Goal: Information Seeking & Learning: Learn about a topic

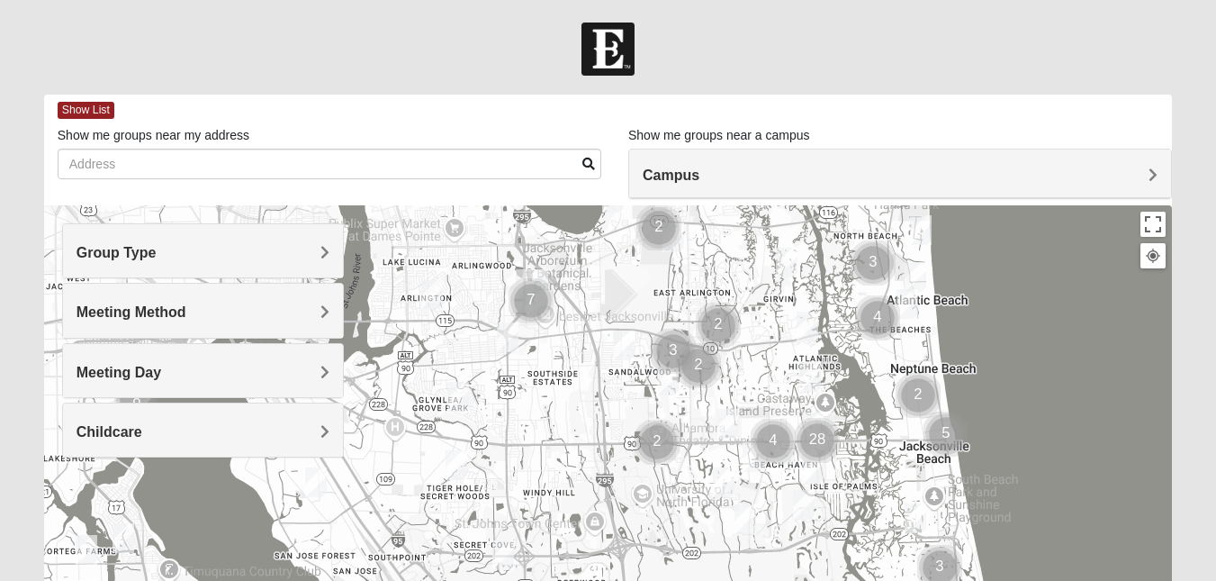
drag, startPoint x: 543, startPoint y: 432, endPoint x: 752, endPoint y: 310, distance: 242.1
click at [752, 310] on div at bounding box center [608, 565] width 1128 height 720
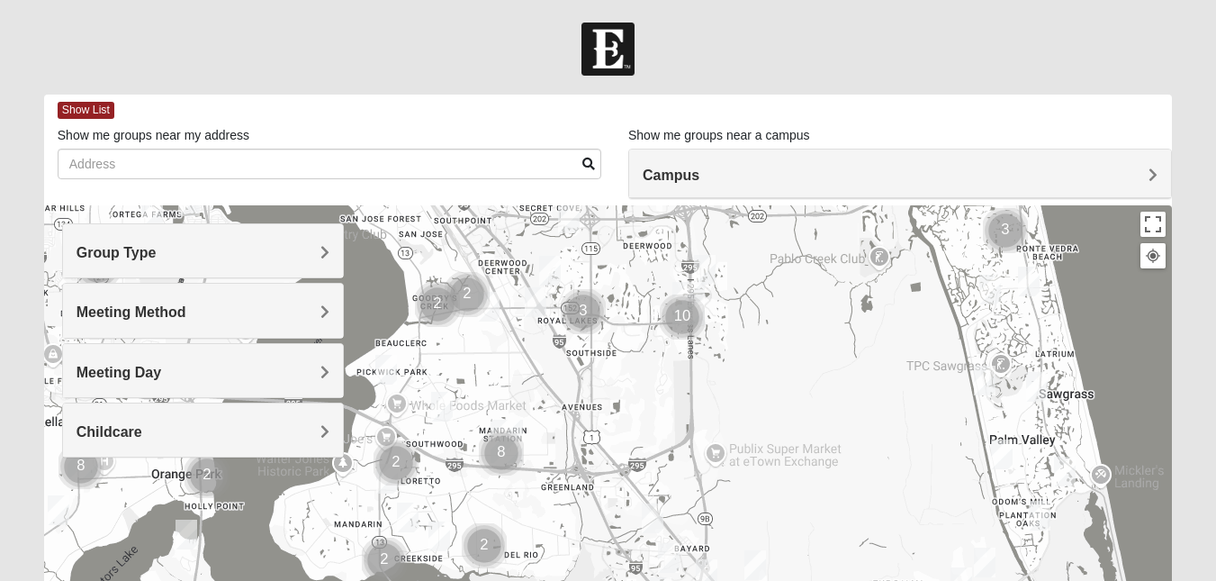
drag, startPoint x: 558, startPoint y: 482, endPoint x: 624, endPoint y: 142, distance: 345.7
click at [624, 142] on div "Show List Loading Groups Keywords Filter Additional Filters Campus [GEOGRAPHIC_…" at bounding box center [608, 510] width 1128 height 831
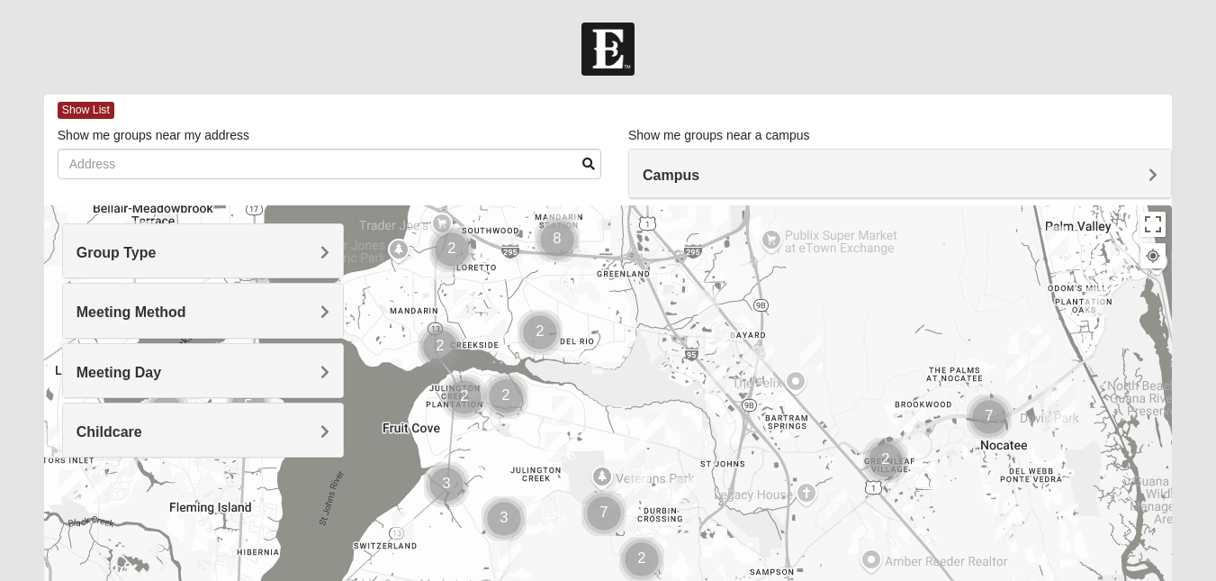
drag, startPoint x: 593, startPoint y: 347, endPoint x: 649, endPoint y: 131, distance: 222.3
click at [649, 131] on div "Show List Loading Groups Keywords Filter Additional Filters Campus [GEOGRAPHIC_…" at bounding box center [608, 510] width 1128 height 831
click at [281, 257] on h4 "Group Type" at bounding box center [203, 252] width 253 height 17
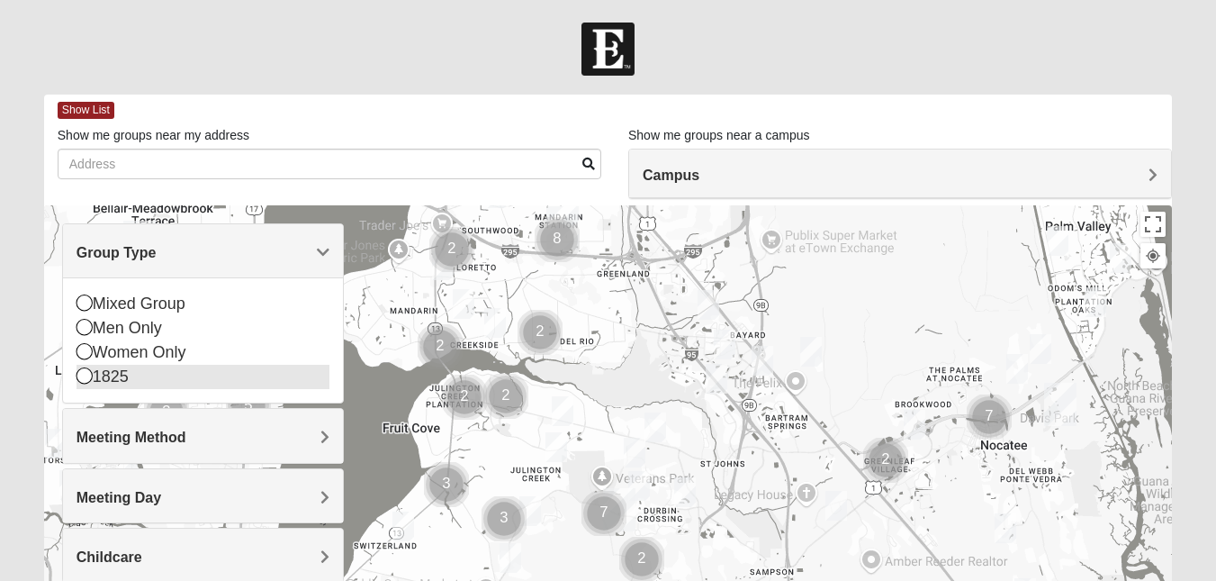
click at [86, 372] on icon at bounding box center [85, 375] width 16 height 16
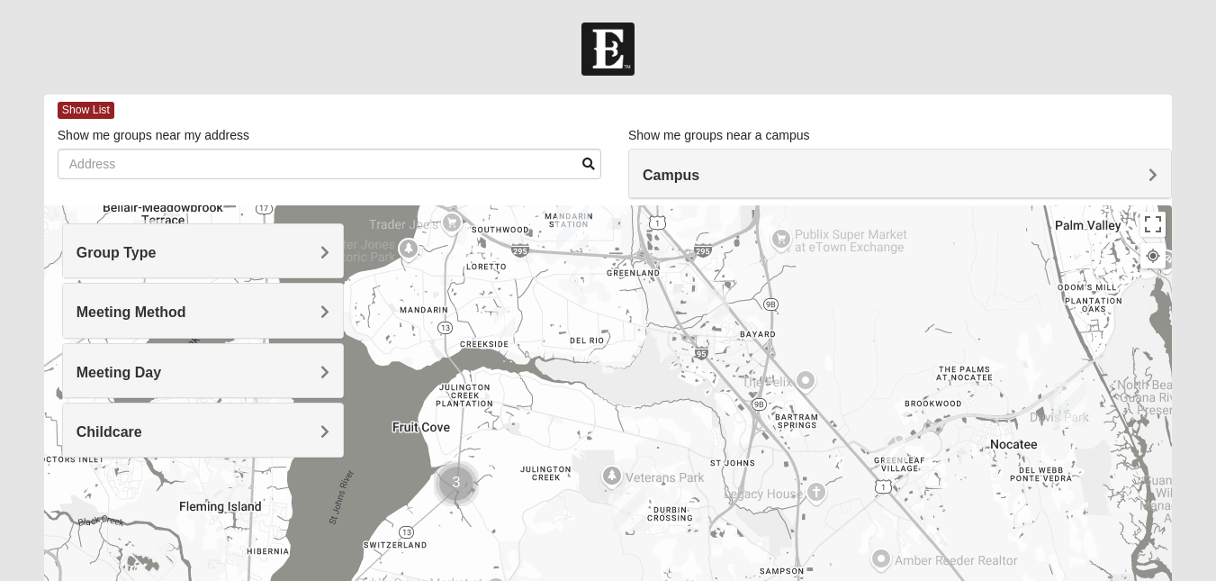
drag, startPoint x: 508, startPoint y: 414, endPoint x: 519, endPoint y: 413, distance: 11.7
click at [519, 413] on div at bounding box center [608, 565] width 1128 height 720
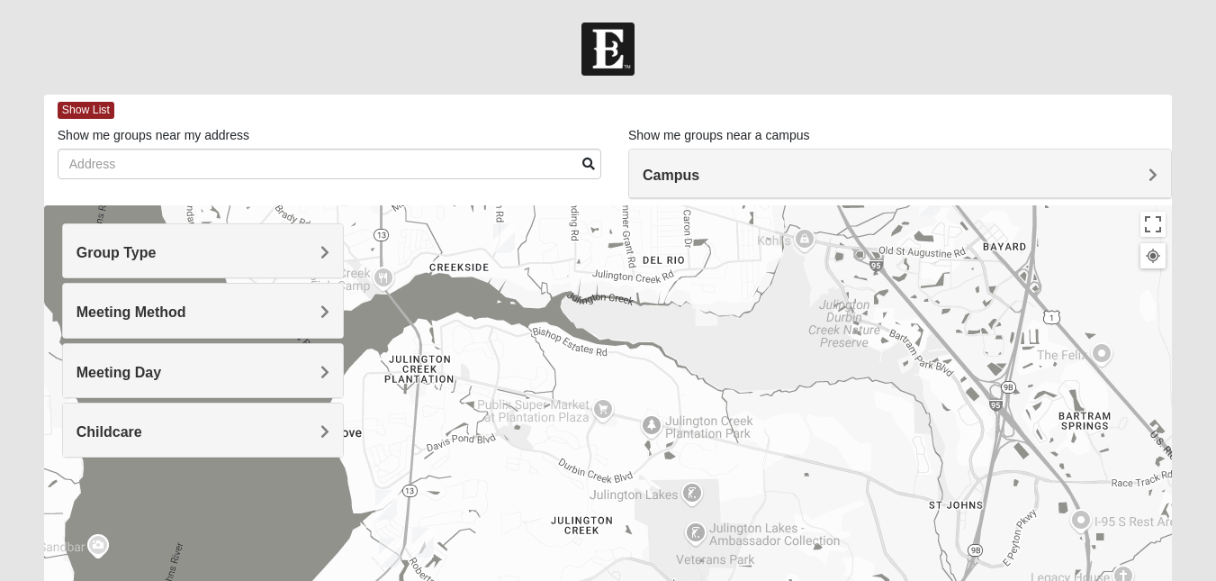
drag, startPoint x: 519, startPoint y: 413, endPoint x: 530, endPoint y: 403, distance: 14.7
click at [530, 403] on div at bounding box center [608, 565] width 1128 height 720
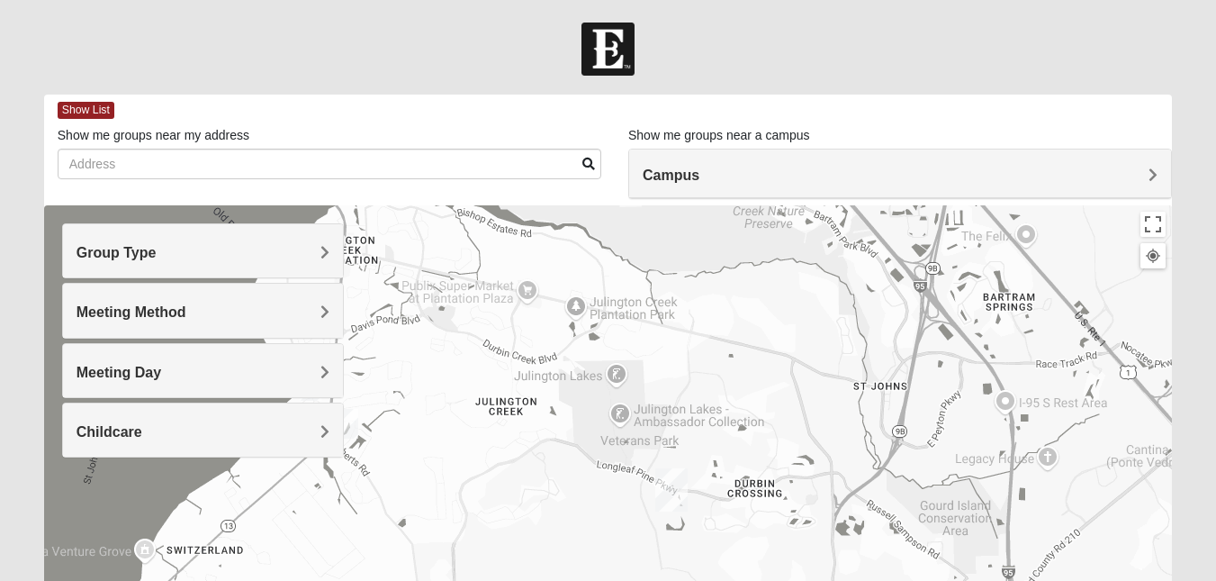
drag, startPoint x: 530, startPoint y: 403, endPoint x: 447, endPoint y: 240, distance: 182.8
click at [447, 240] on div at bounding box center [608, 565] width 1128 height 720
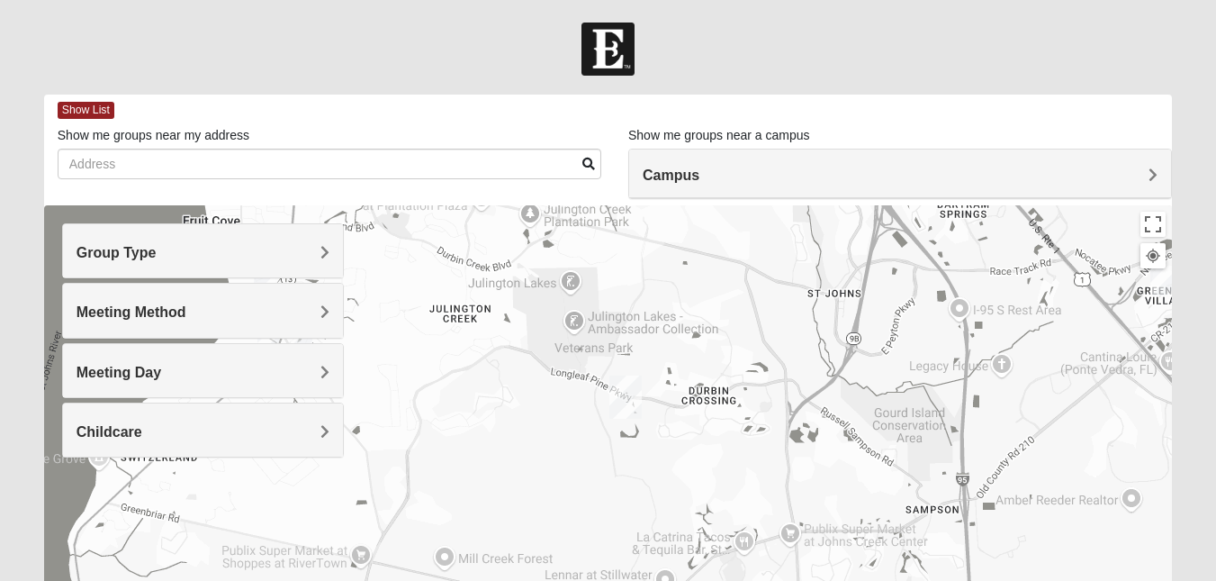
drag, startPoint x: 554, startPoint y: 403, endPoint x: 510, endPoint y: 380, distance: 49.1
click at [510, 380] on div at bounding box center [608, 565] width 1128 height 720
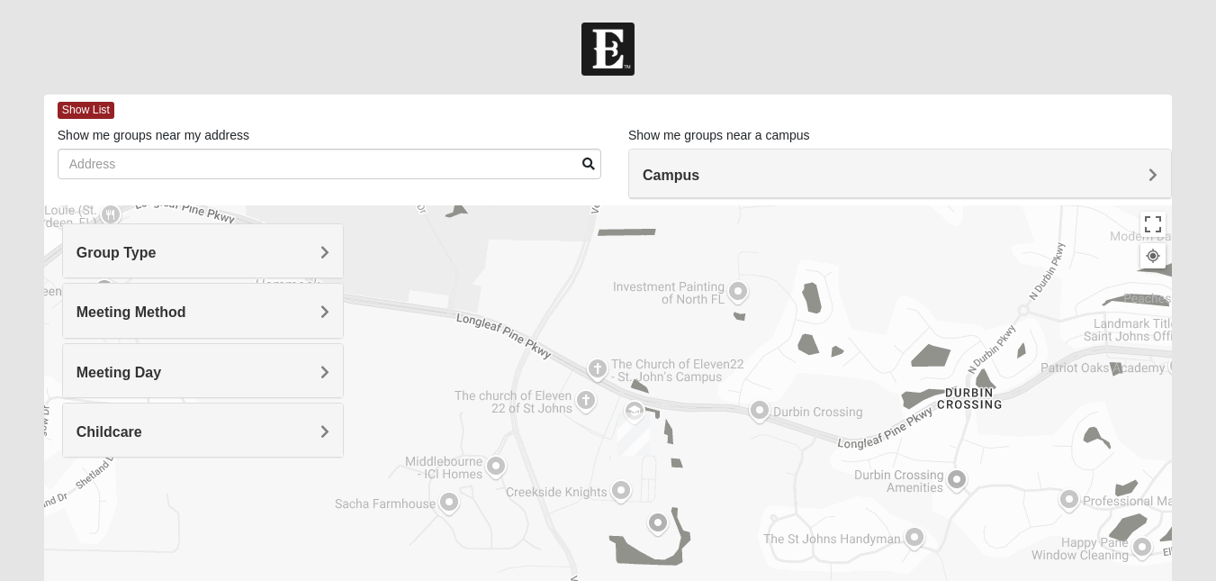
drag, startPoint x: 641, startPoint y: 388, endPoint x: 359, endPoint y: 396, distance: 281.9
click at [359, 396] on div at bounding box center [608, 565] width 1128 height 720
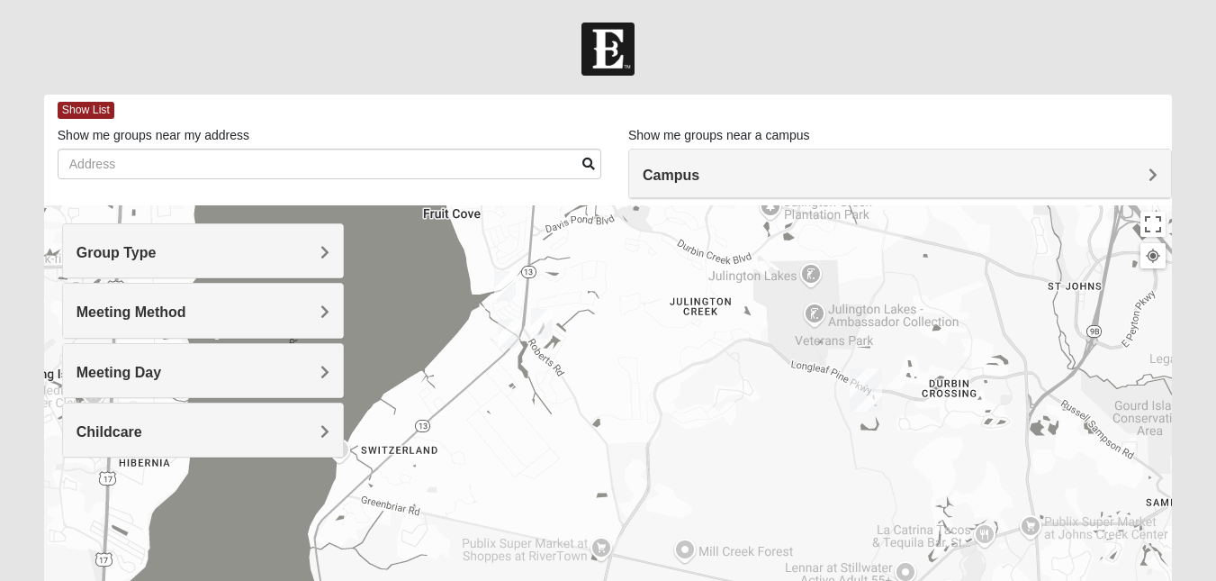
drag, startPoint x: 504, startPoint y: 337, endPoint x: 806, endPoint y: 372, distance: 303.6
click at [806, 372] on div at bounding box center [608, 565] width 1128 height 720
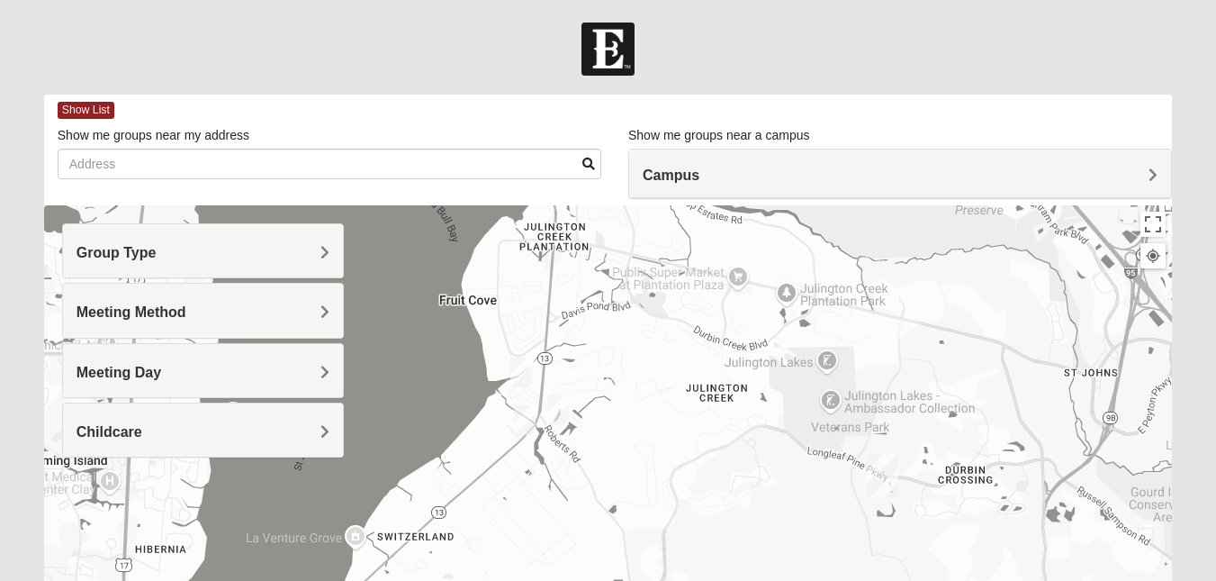
drag, startPoint x: 578, startPoint y: 325, endPoint x: 593, endPoint y: 414, distance: 90.4
click at [593, 414] on div at bounding box center [608, 565] width 1128 height 720
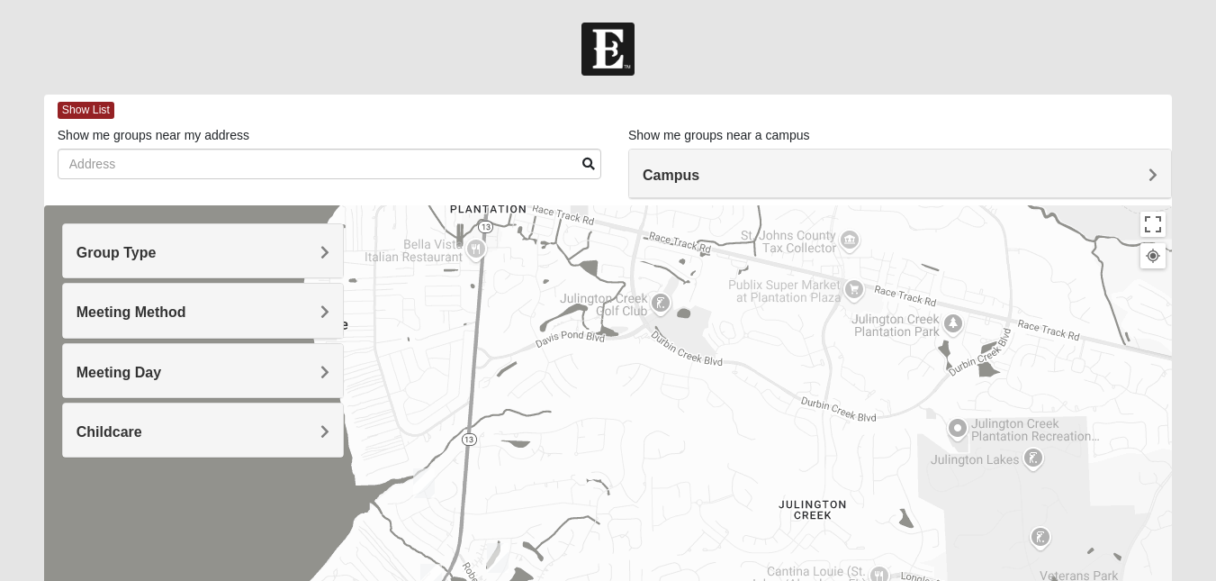
drag, startPoint x: 568, startPoint y: 355, endPoint x: 524, endPoint y: 531, distance: 181.9
click at [524, 531] on div at bounding box center [608, 565] width 1128 height 720
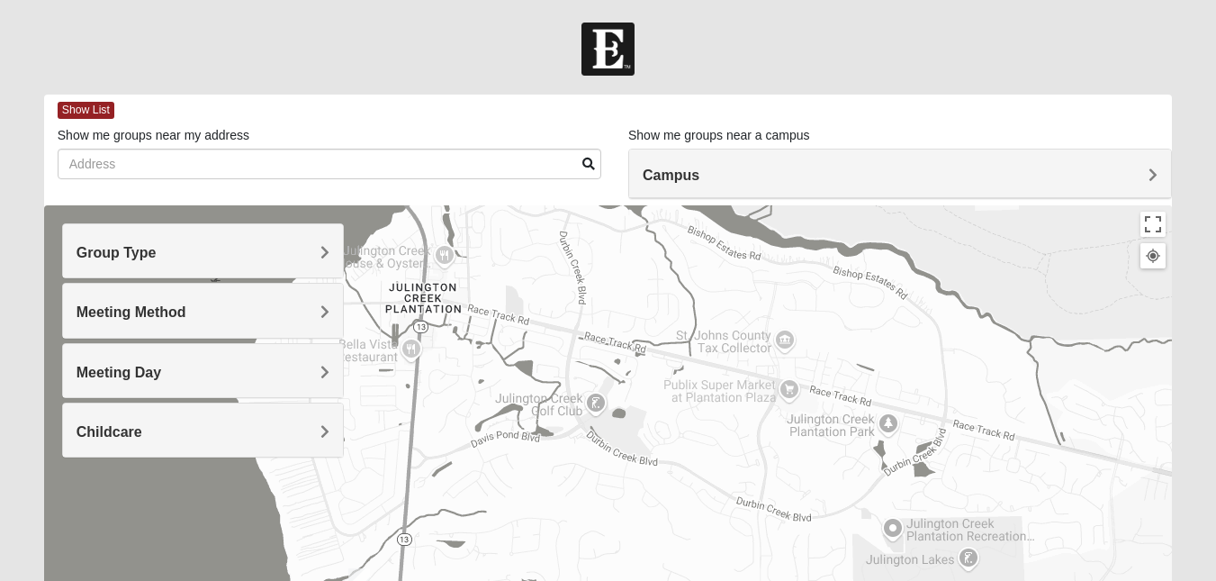
drag, startPoint x: 576, startPoint y: 453, endPoint x: 536, endPoint y: 510, distance: 69.7
click at [536, 510] on div at bounding box center [608, 565] width 1128 height 720
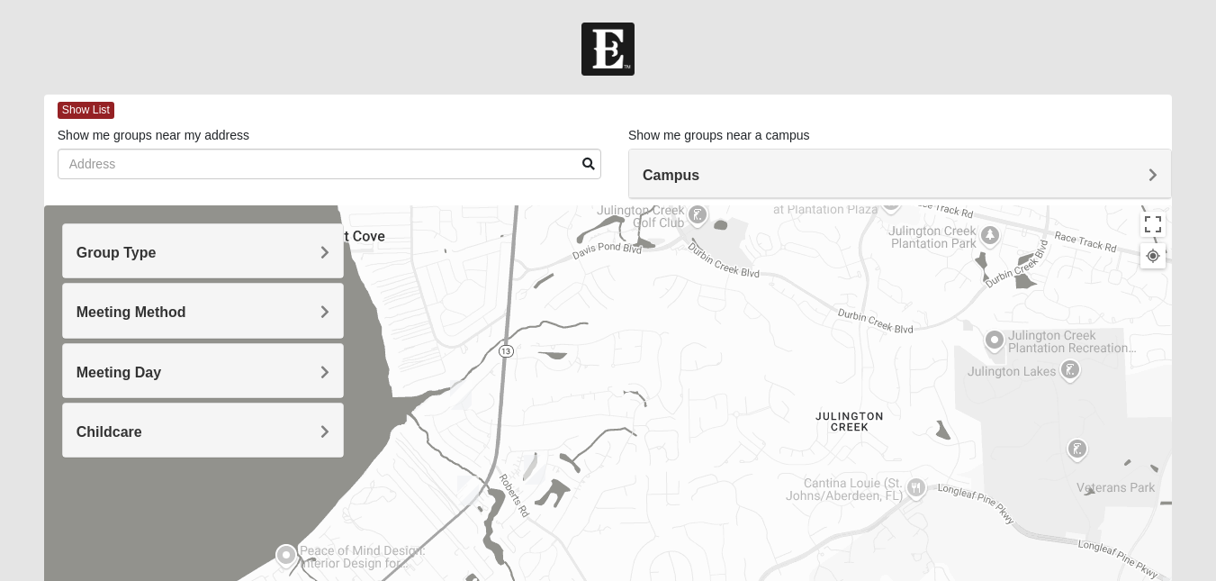
drag, startPoint x: 571, startPoint y: 458, endPoint x: 674, endPoint y: 266, distance: 218.7
click at [674, 266] on div at bounding box center [608, 565] width 1128 height 720
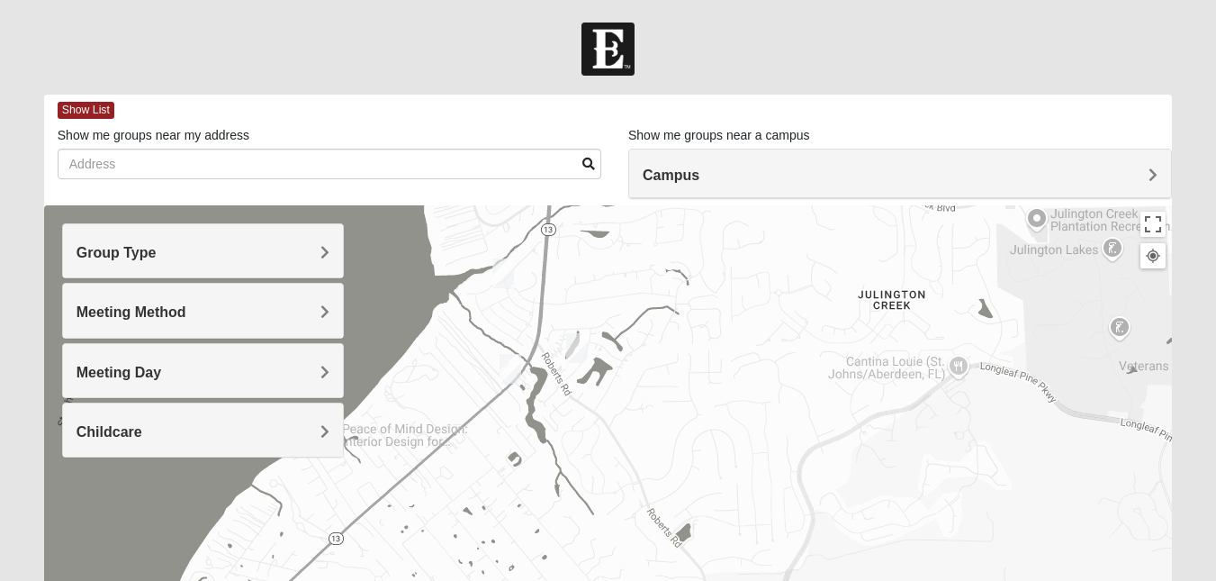
drag, startPoint x: 663, startPoint y: 358, endPoint x: 678, endPoint y: 288, distance: 71.9
click at [678, 288] on div at bounding box center [608, 565] width 1128 height 720
click at [579, 345] on img "1825 Mixed Welch 32259" at bounding box center [577, 348] width 22 height 30
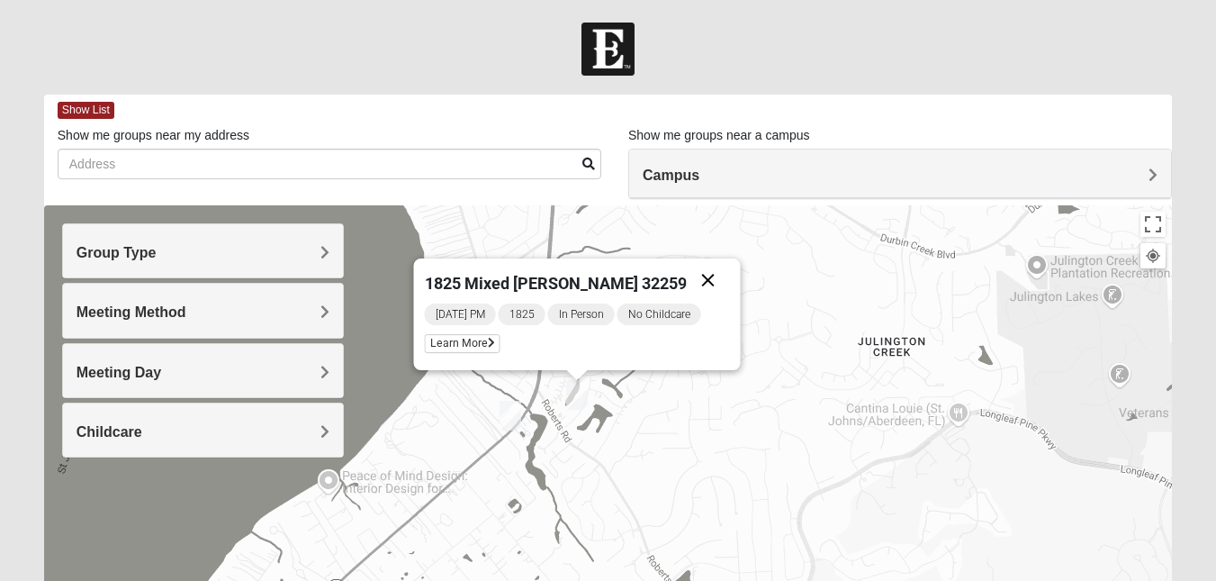
click at [686, 284] on button "Close" at bounding box center [707, 279] width 43 height 43
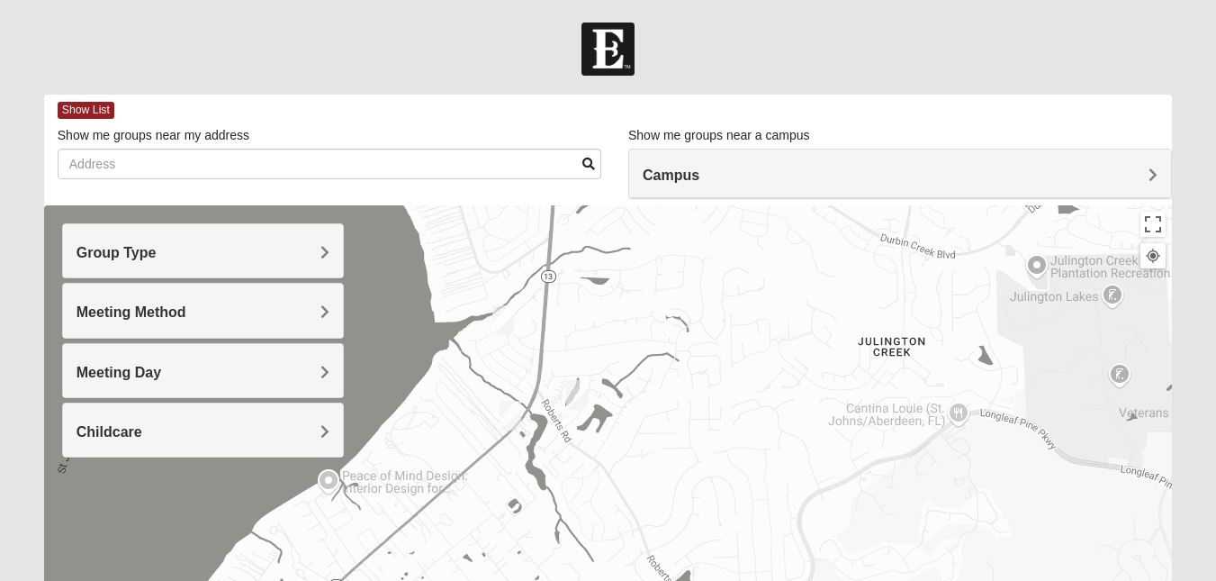
click at [503, 329] on img "1825 Mixed Lokey 32259" at bounding box center [503, 320] width 22 height 30
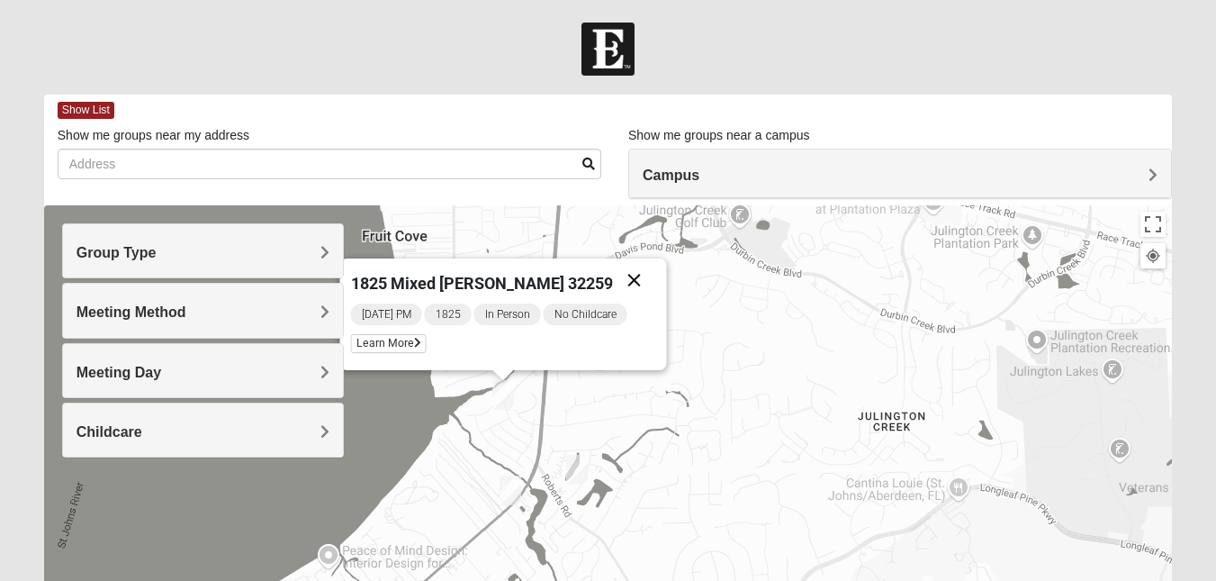
click at [617, 280] on button "Close" at bounding box center [633, 279] width 43 height 43
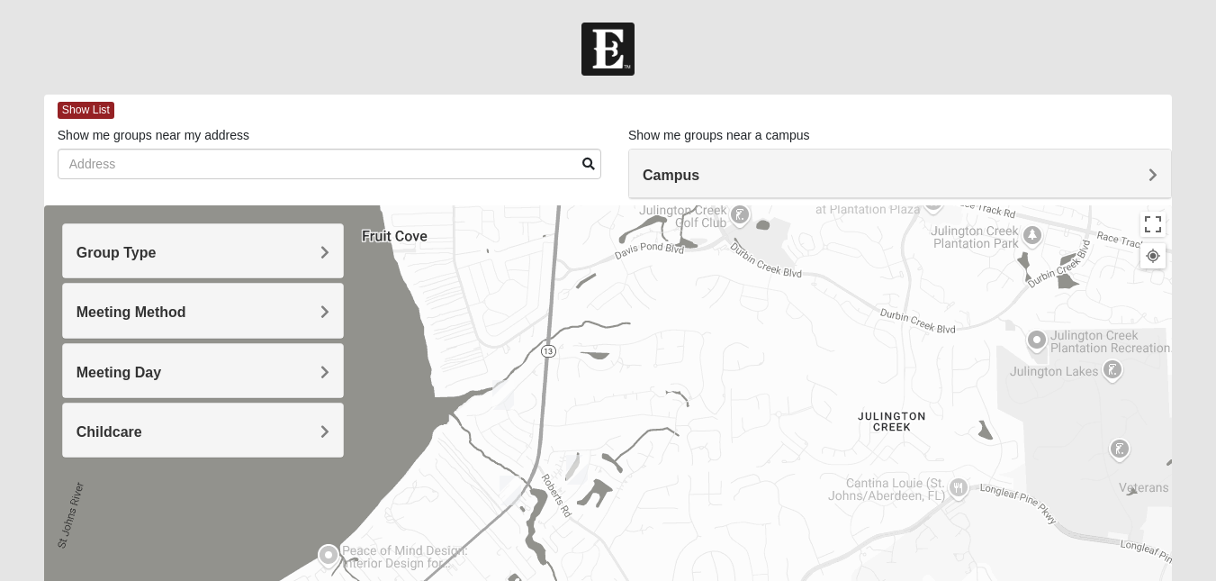
click at [576, 472] on img "1825 Mixed Welch 32259" at bounding box center [577, 470] width 22 height 30
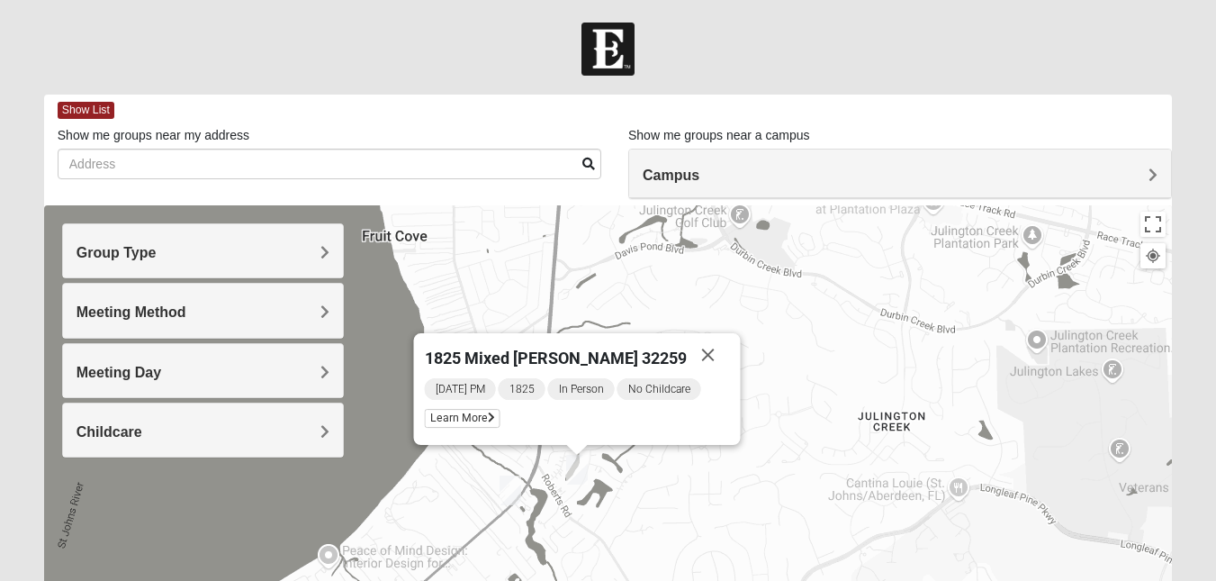
click at [648, 474] on div "1825 Mixed [PERSON_NAME] 32259 [DATE] PM 1825 In Person No Childcare Learn More" at bounding box center [608, 565] width 1128 height 720
click at [691, 356] on button "Close" at bounding box center [707, 354] width 43 height 43
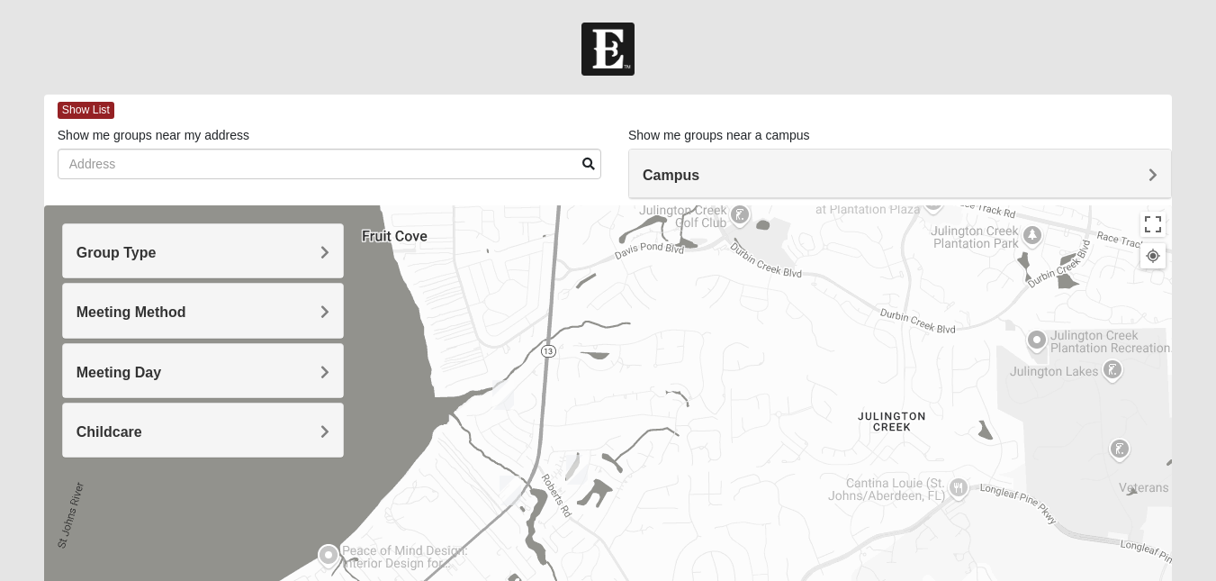
click at [510, 494] on img "1825 Mixed Faletra 32259" at bounding box center [511, 490] width 22 height 30
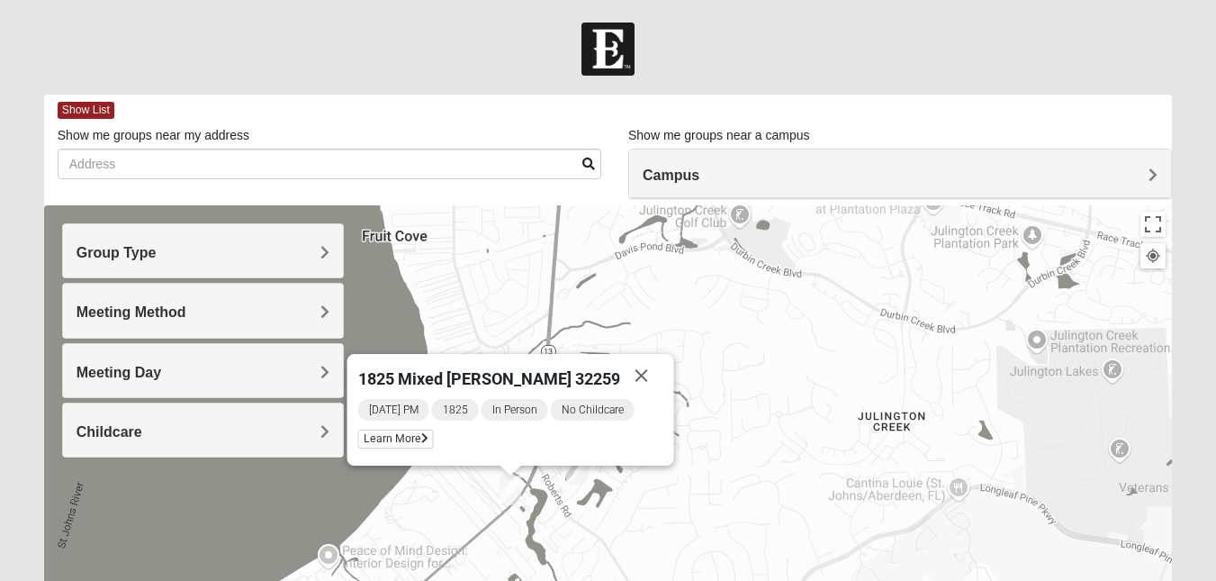
click at [700, 425] on div "1825 Mixed [PERSON_NAME] 32259 [DATE] PM 1825 In Person No Childcare Learn More" at bounding box center [608, 565] width 1128 height 720
click at [423, 440] on span "Learn More" at bounding box center [395, 438] width 76 height 19
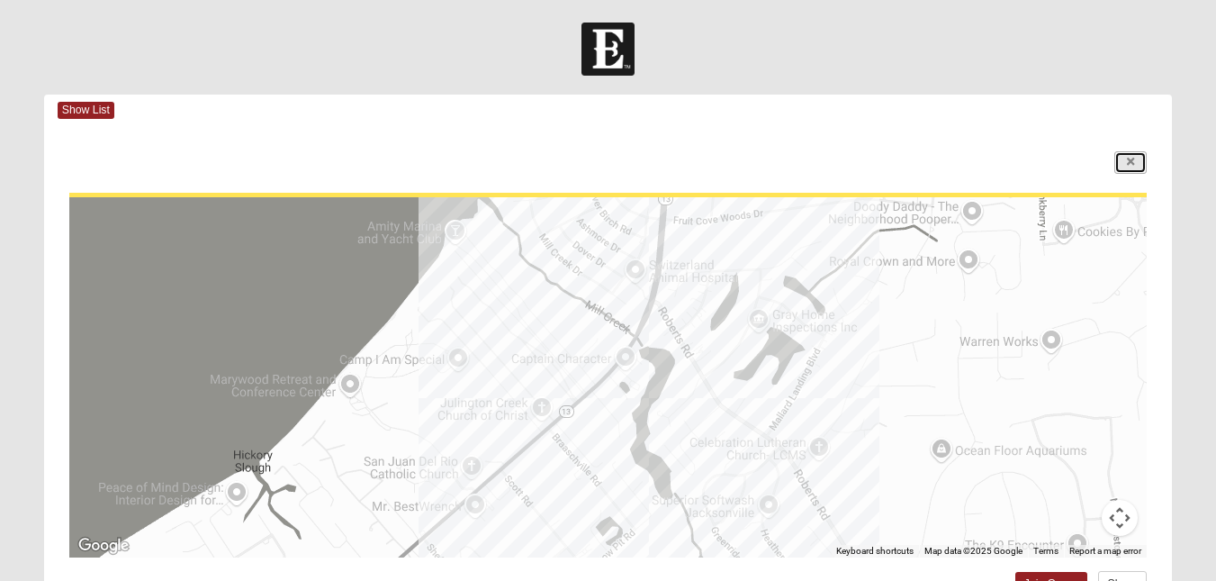
click at [1132, 157] on icon at bounding box center [1130, 162] width 7 height 11
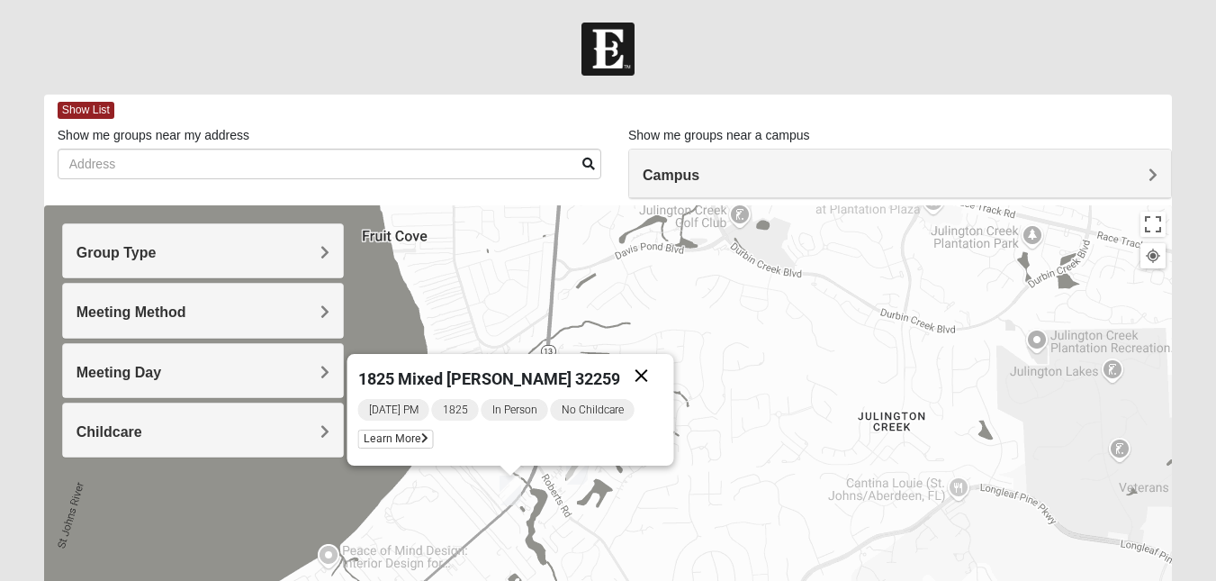
click at [636, 375] on button "Close" at bounding box center [640, 375] width 43 height 43
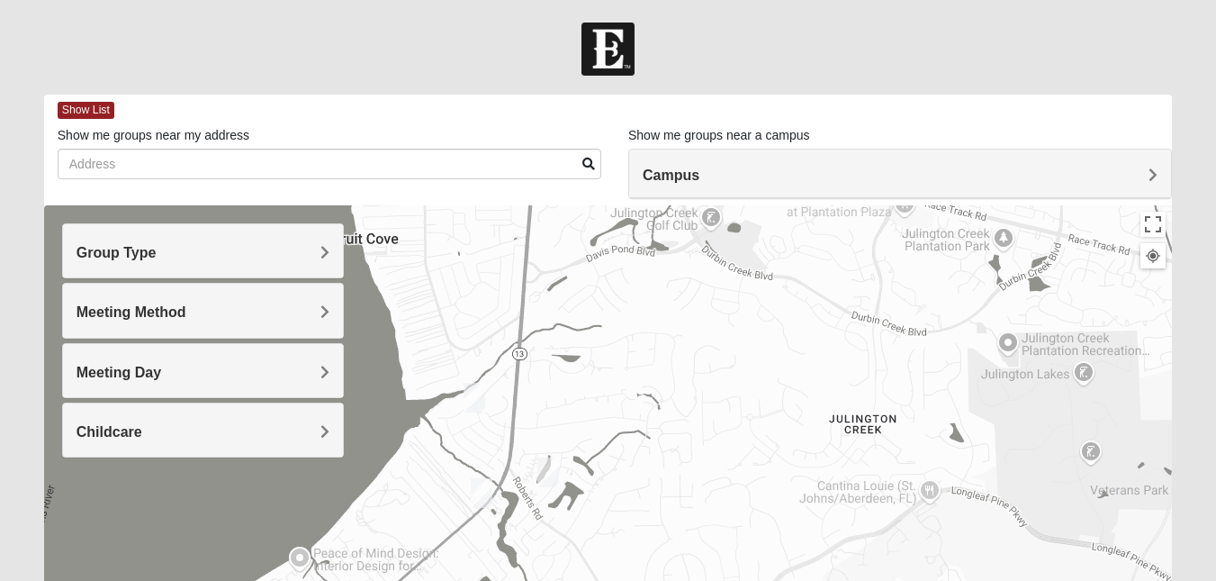
drag, startPoint x: 706, startPoint y: 349, endPoint x: 670, endPoint y: 353, distance: 36.2
click at [670, 353] on div at bounding box center [608, 565] width 1128 height 720
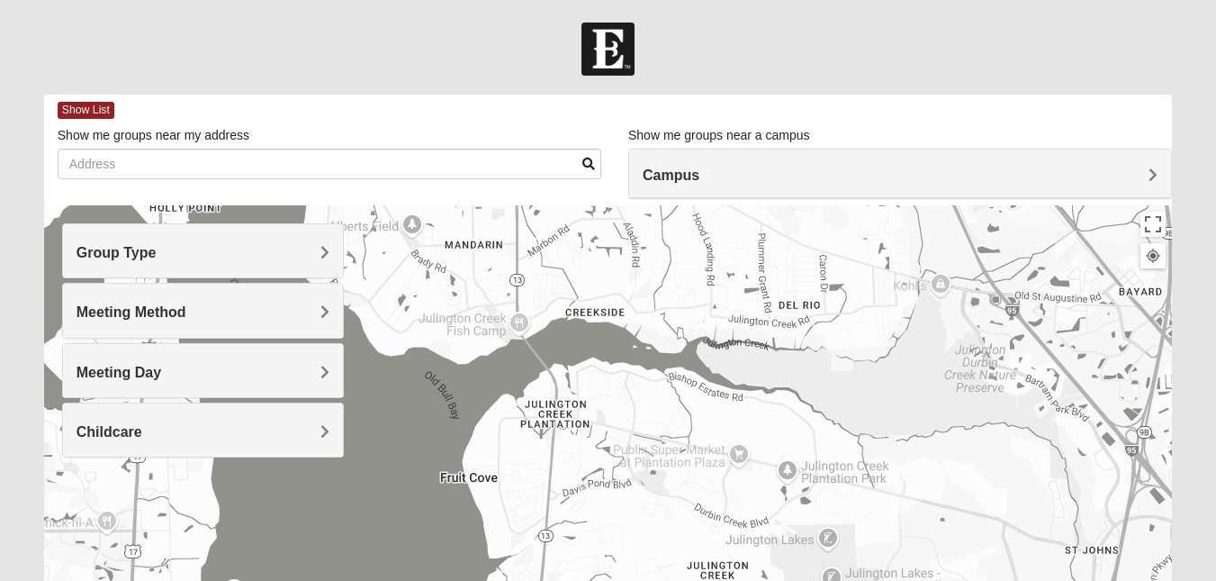
drag, startPoint x: 698, startPoint y: 296, endPoint x: 634, endPoint y: 486, distance: 200.4
click at [634, 486] on div at bounding box center [608, 565] width 1128 height 720
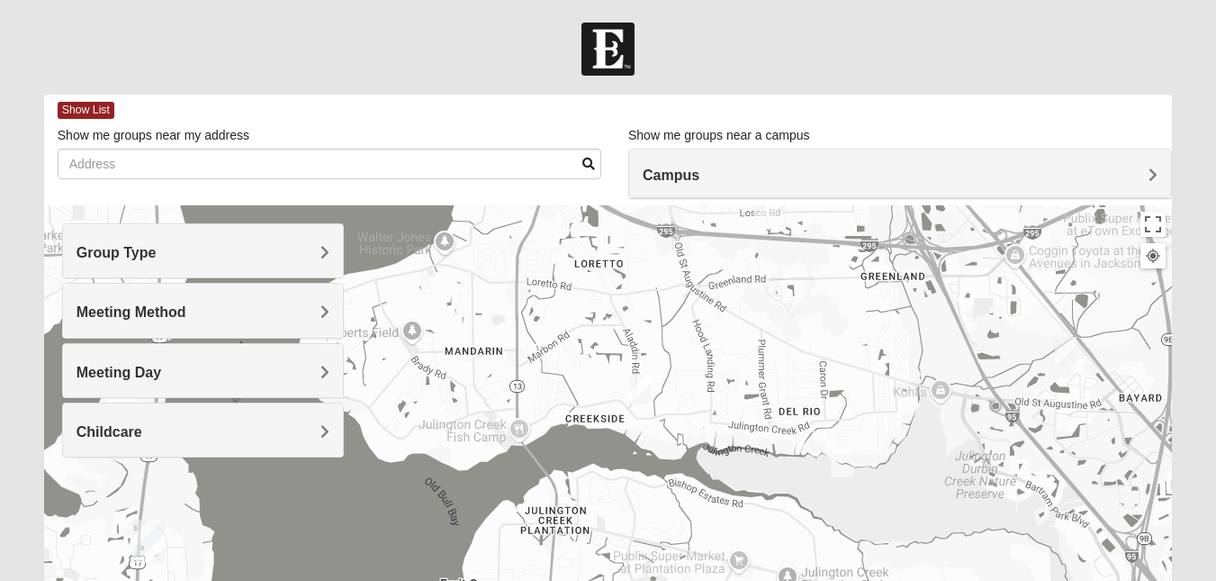
drag, startPoint x: 661, startPoint y: 376, endPoint x: 732, endPoint y: 468, distance: 116.1
click at [732, 468] on div at bounding box center [608, 565] width 1128 height 720
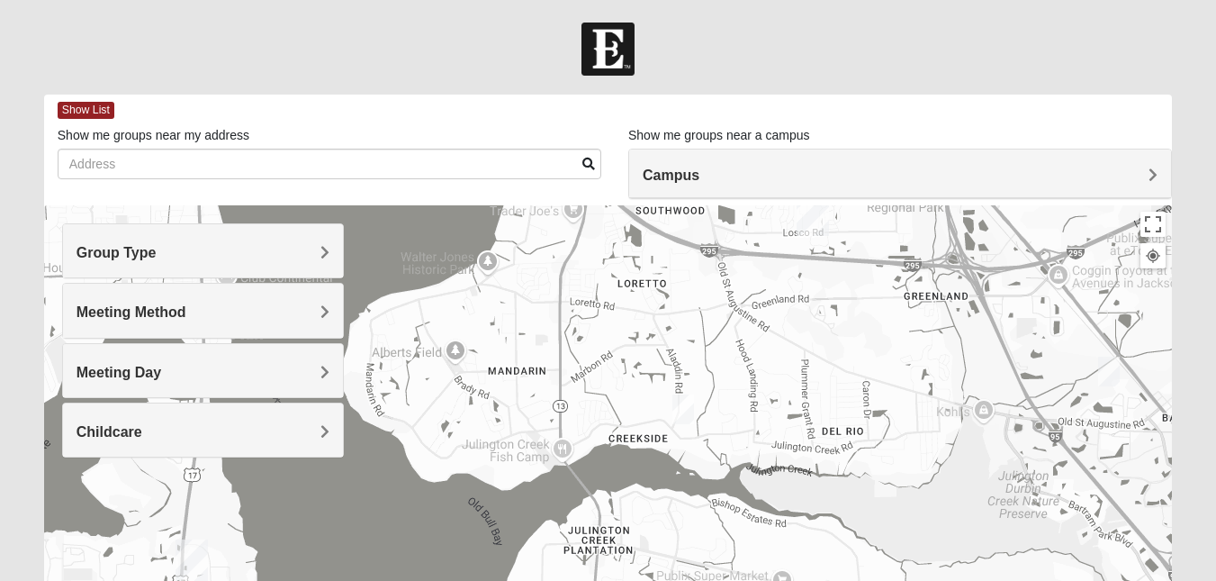
drag, startPoint x: 637, startPoint y: 424, endPoint x: 681, endPoint y: 443, distance: 48.0
click at [681, 443] on div at bounding box center [608, 565] width 1128 height 720
click at [682, 411] on img "1825 Mixed Lloyd 32223" at bounding box center [683, 409] width 22 height 30
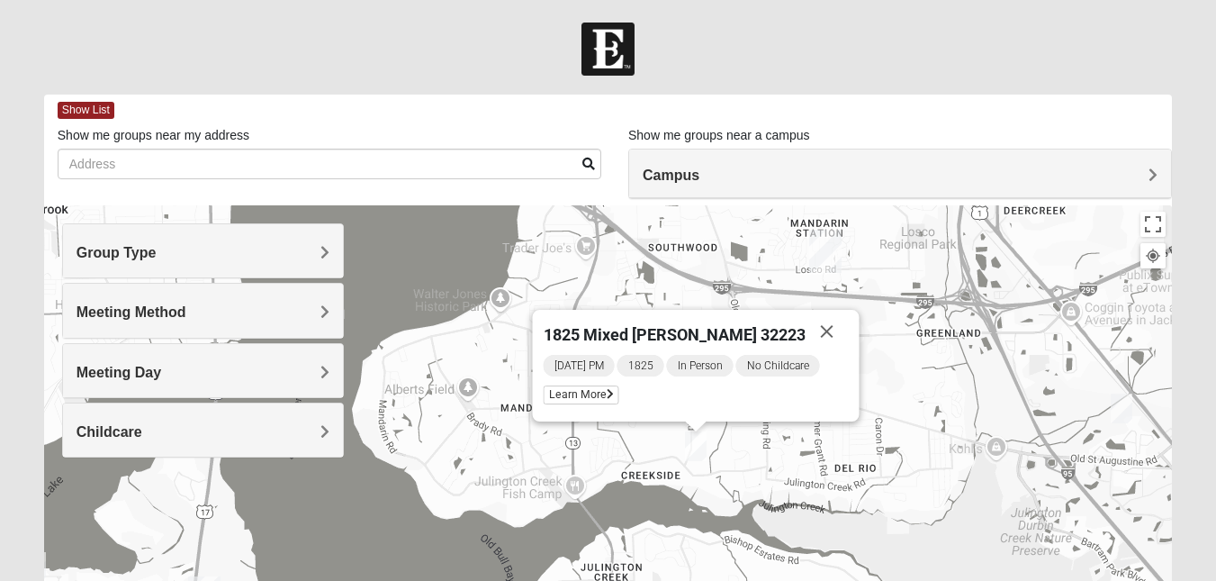
drag, startPoint x: 600, startPoint y: 418, endPoint x: 614, endPoint y: 459, distance: 43.6
click at [614, 459] on div "1825 Mixed [PERSON_NAME] 32223 [DATE] PM 1825 In Person No Childcare Learn More" at bounding box center [608, 565] width 1128 height 720
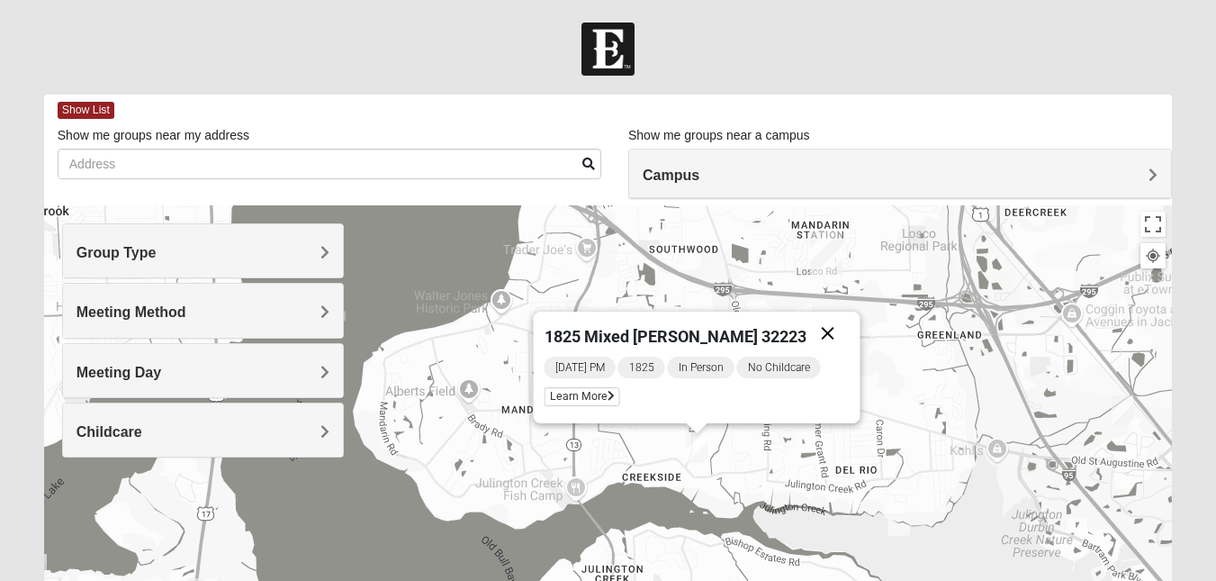
click at [813, 327] on button "Close" at bounding box center [827, 332] width 43 height 43
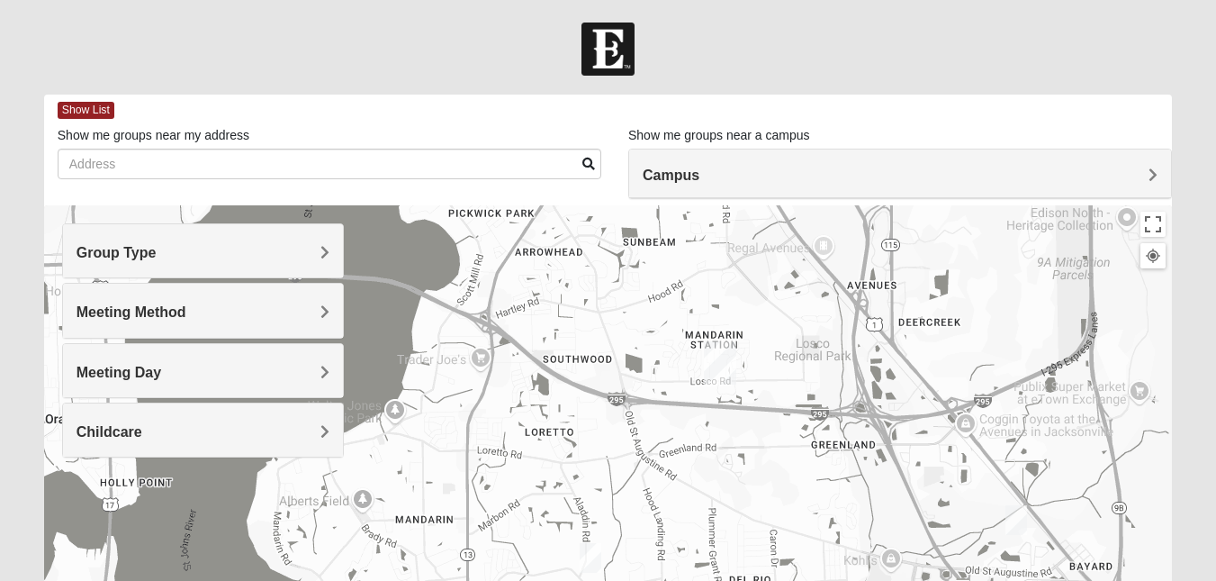
drag, startPoint x: 678, startPoint y: 379, endPoint x: 570, endPoint y: 490, distance: 154.7
click at [570, 490] on div at bounding box center [608, 565] width 1128 height 720
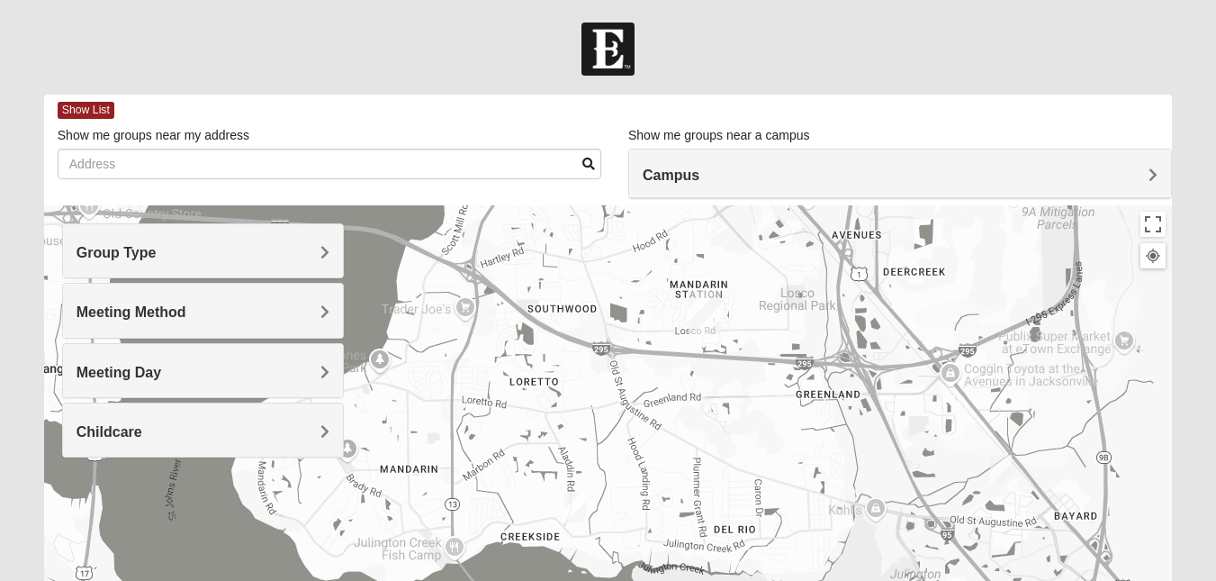
drag, startPoint x: 670, startPoint y: 423, endPoint x: 659, endPoint y: 374, distance: 50.7
click at [659, 374] on div at bounding box center [608, 565] width 1128 height 720
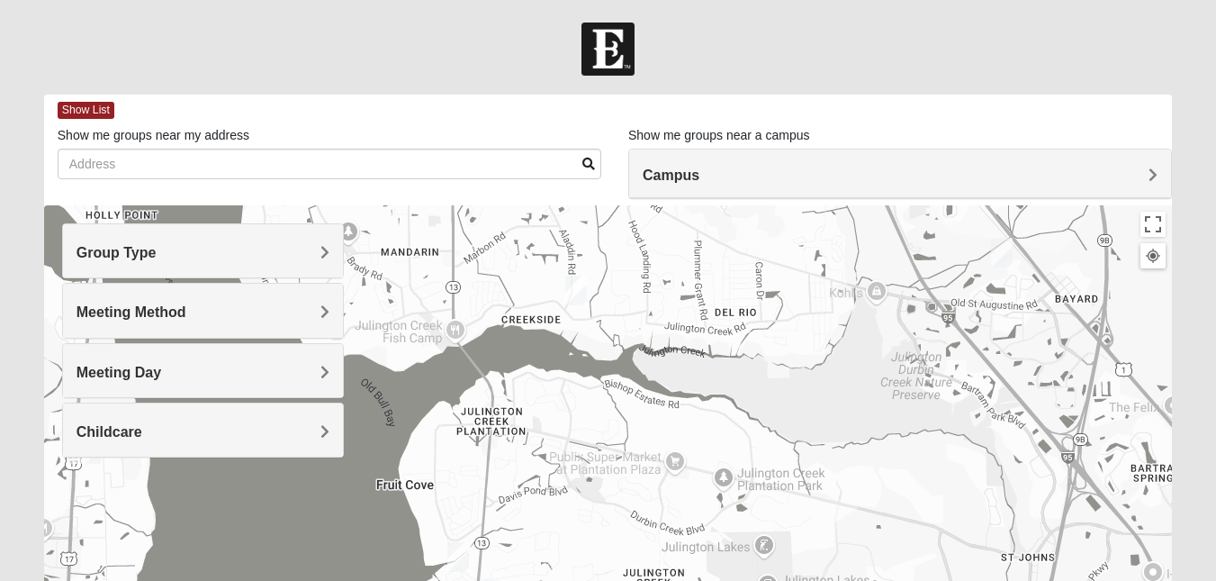
drag, startPoint x: 663, startPoint y: 433, endPoint x: 664, endPoint y: 212, distance: 221.5
click at [664, 212] on div at bounding box center [608, 565] width 1128 height 720
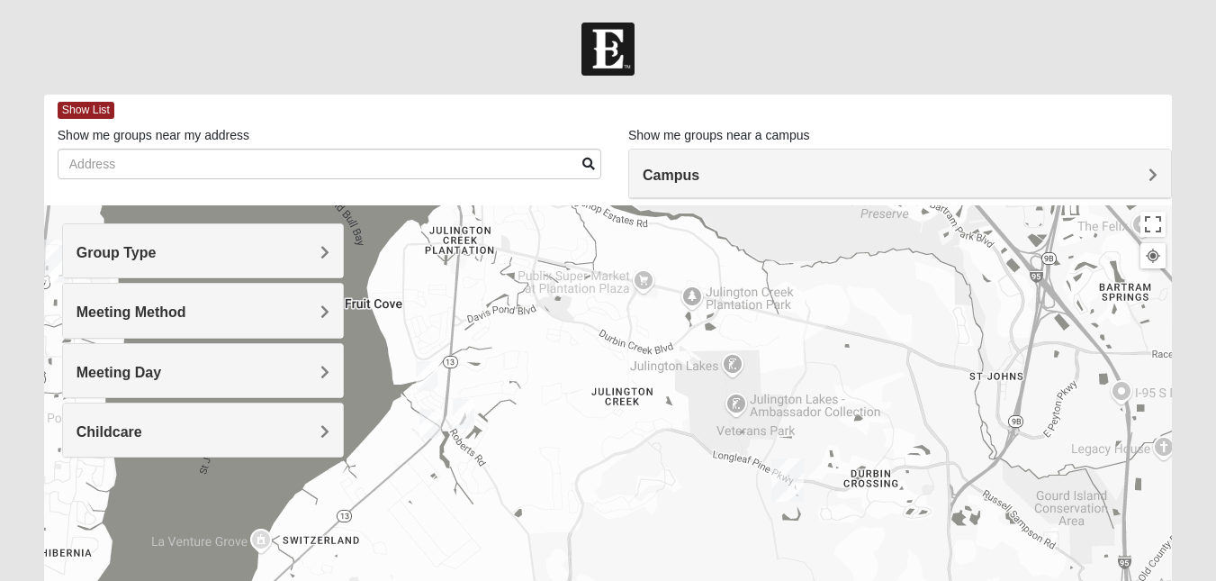
drag, startPoint x: 676, startPoint y: 456, endPoint x: 641, endPoint y: 263, distance: 195.8
click at [641, 263] on div at bounding box center [608, 565] width 1128 height 720
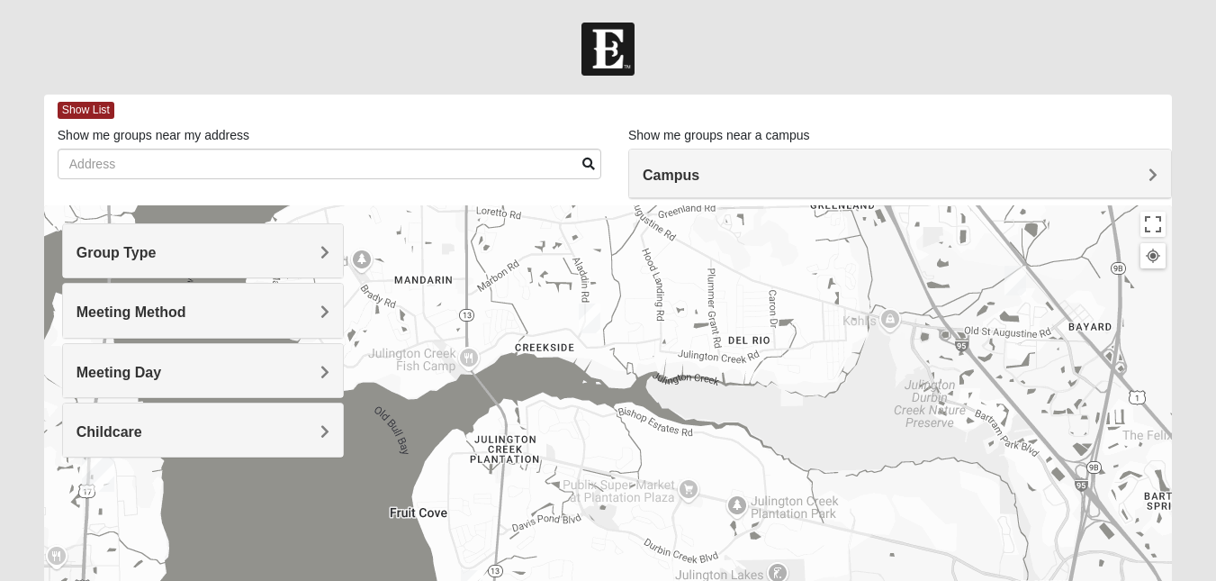
drag, startPoint x: 607, startPoint y: 421, endPoint x: 652, endPoint y: 623, distance: 206.6
click at [652, 580] on html "Log In Find A Group Error Show List Loading Groups" at bounding box center [608, 495] width 1216 height 991
click at [590, 311] on img "1825 Mixed Lloyd 32223" at bounding box center [590, 318] width 22 height 30
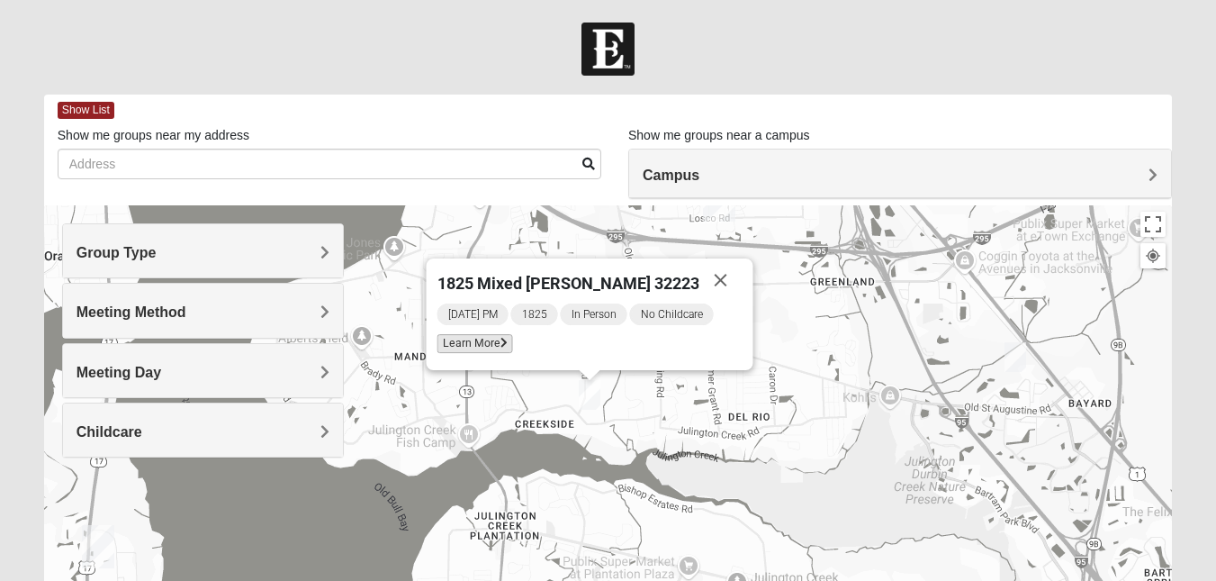
click at [504, 342] on span "Learn More" at bounding box center [475, 343] width 76 height 19
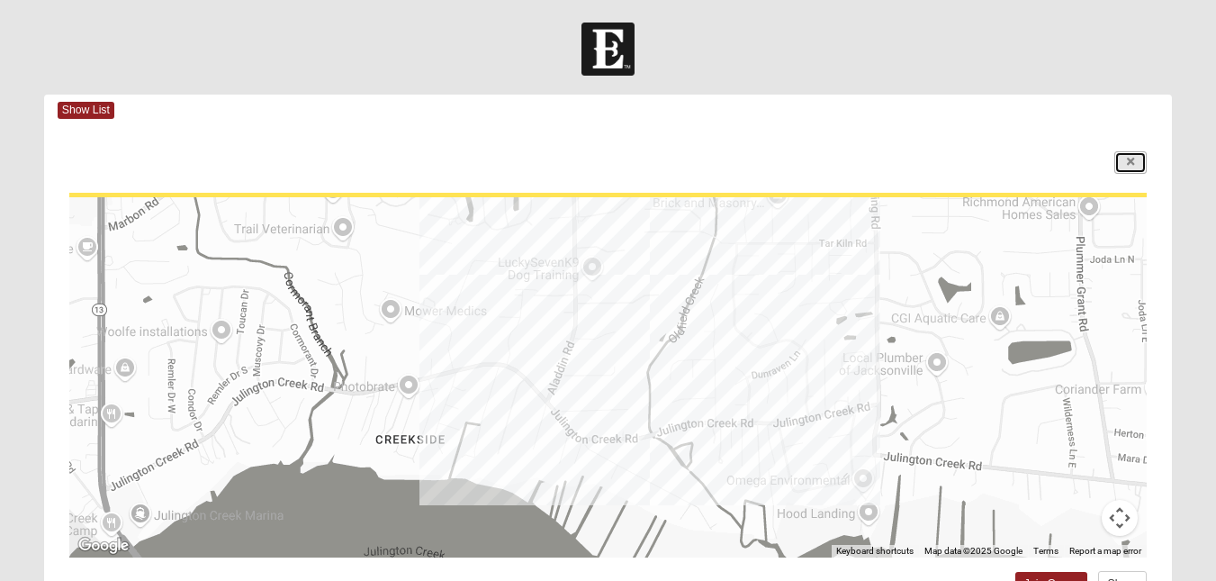
click at [1127, 157] on icon at bounding box center [1130, 162] width 7 height 11
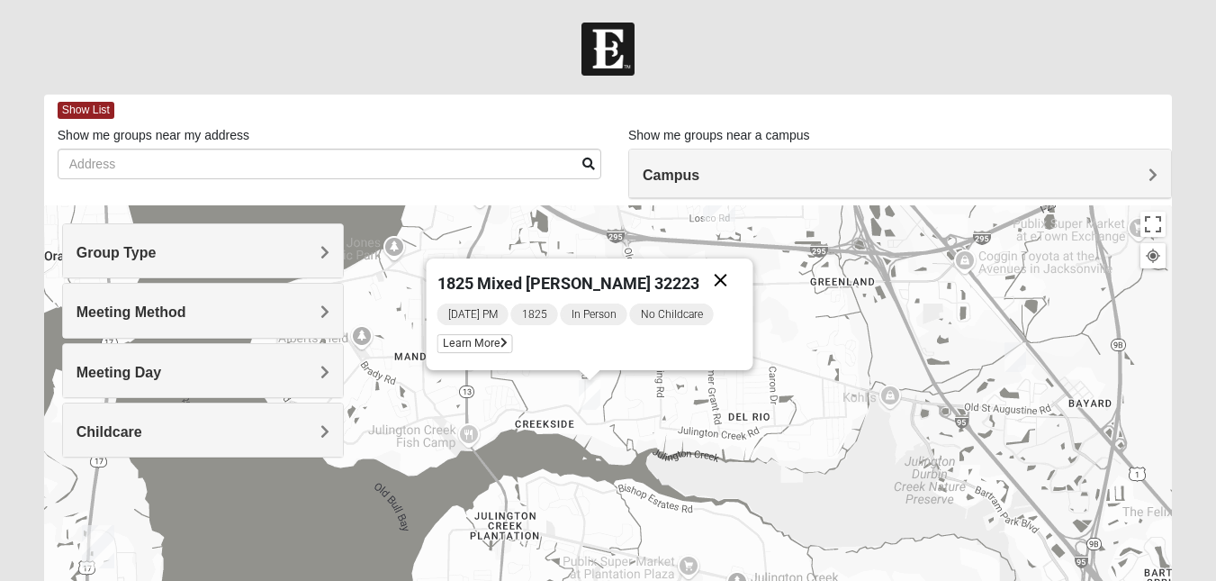
click at [707, 277] on button "Close" at bounding box center [720, 279] width 43 height 43
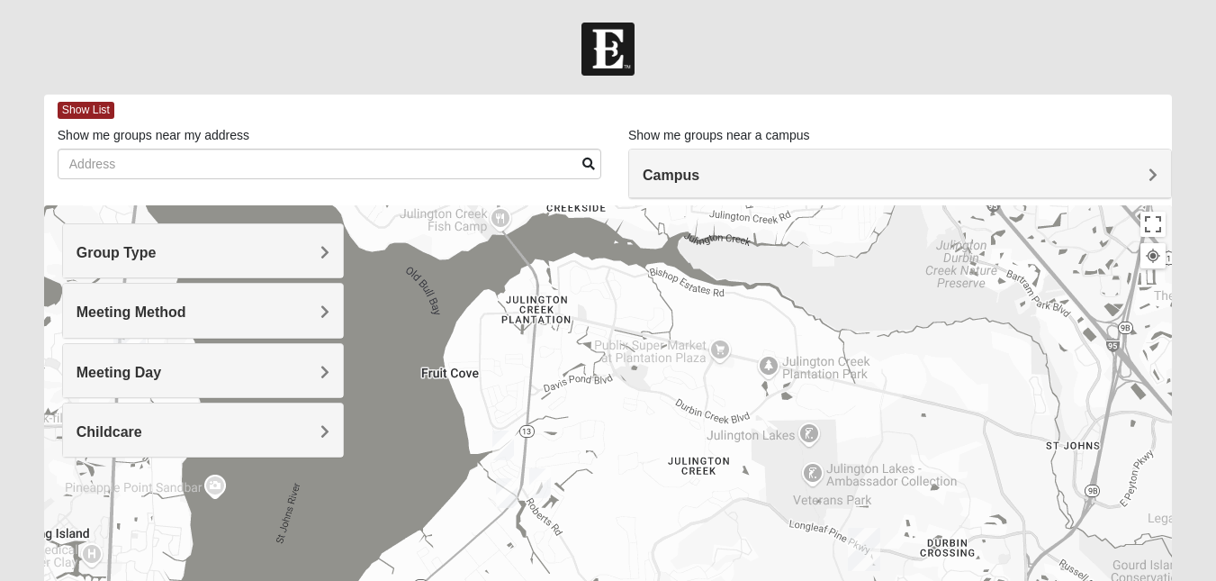
drag, startPoint x: 497, startPoint y: 422, endPoint x: 530, endPoint y: 189, distance: 235.5
click at [530, 189] on div "Show List Loading Groups Keywords Filter Additional Filters Campus [GEOGRAPHIC_…" at bounding box center [608, 510] width 1128 height 831
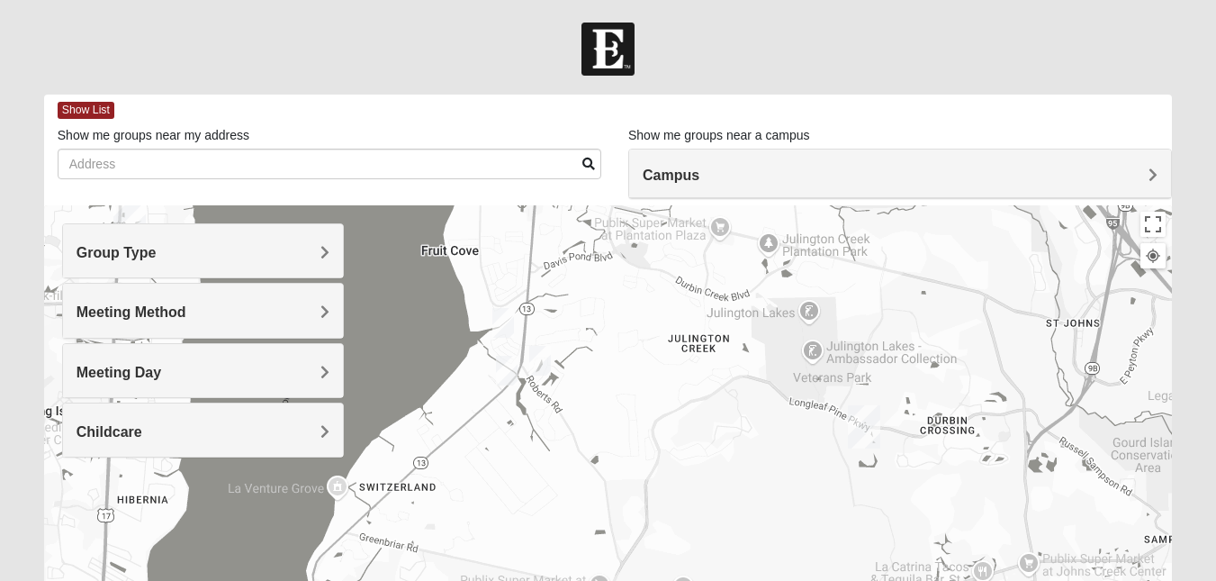
click at [544, 362] on img "1825 Mixed Welch 32259" at bounding box center [540, 361] width 22 height 30
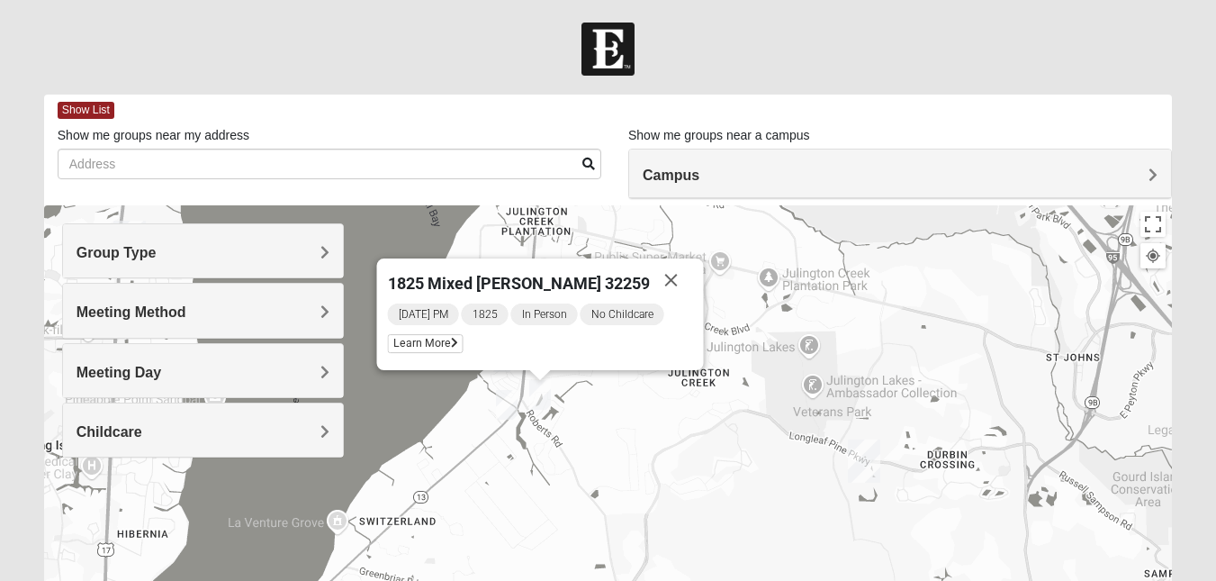
click at [506, 410] on img "1825 Mixed Faletra 32259" at bounding box center [507, 405] width 22 height 30
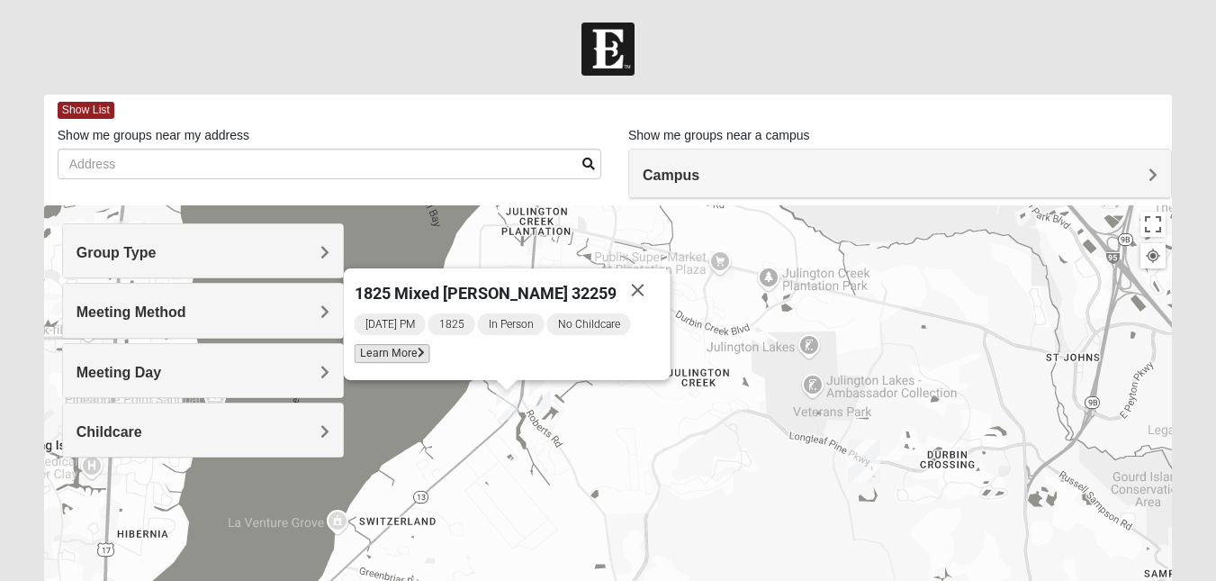
click at [414, 355] on span "Learn More" at bounding box center [392, 353] width 76 height 19
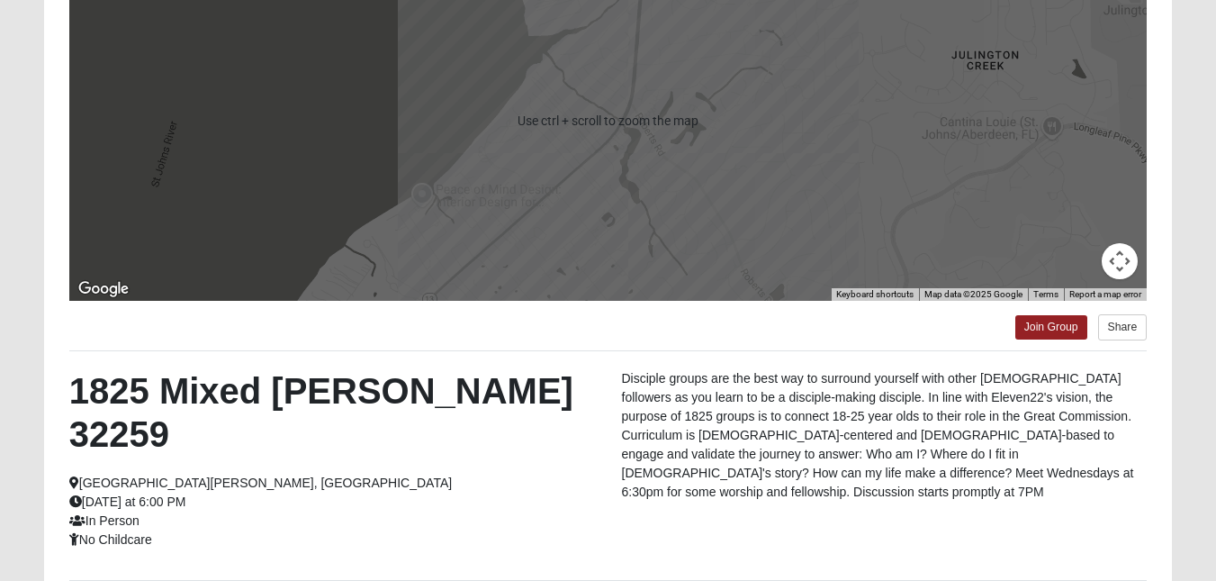
scroll to position [261, 0]
